Goal: Information Seeking & Learning: Learn about a topic

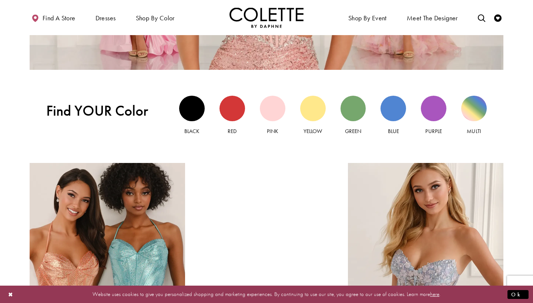
scroll to position [660, 0]
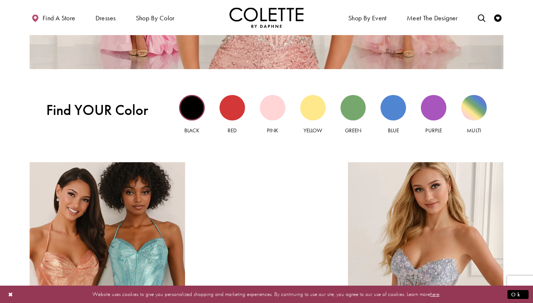
click at [193, 111] on div "Black view" at bounding box center [192, 108] width 26 height 26
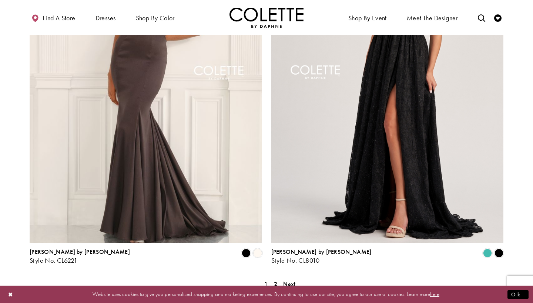
scroll to position [1350, 0]
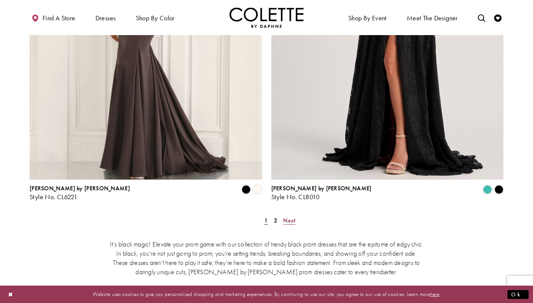
click at [293, 217] on span "Next" at bounding box center [289, 221] width 12 height 8
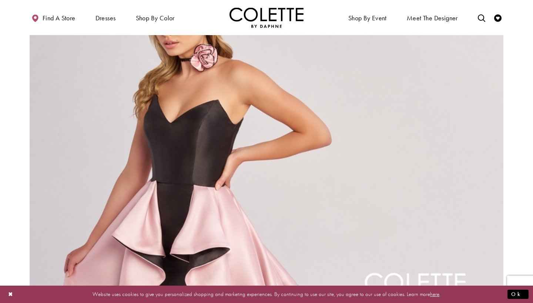
scroll to position [909, 0]
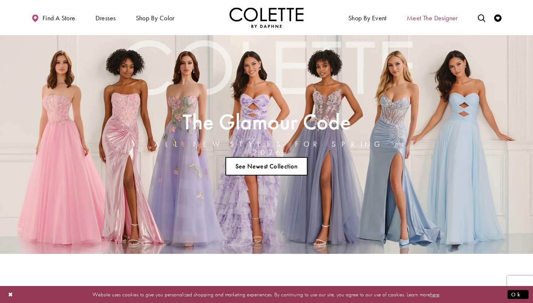
click at [429, 17] on span "Meet the designer" at bounding box center [432, 17] width 51 height 7
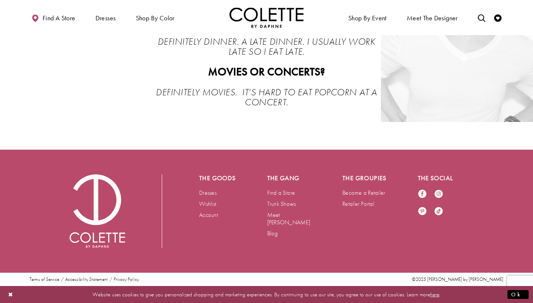
scroll to position [1649, 0]
